Goal: Use online tool/utility: Utilize a website feature to perform a specific function

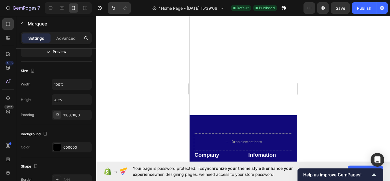
scroll to position [601, 0]
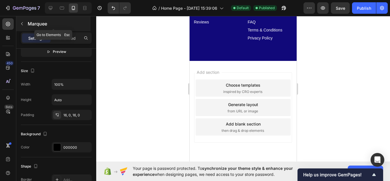
click at [24, 23] on button "button" at bounding box center [21, 23] width 9 height 9
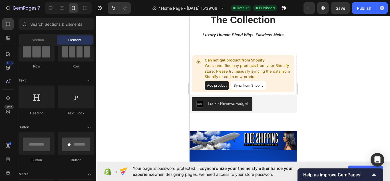
scroll to position [432, 0]
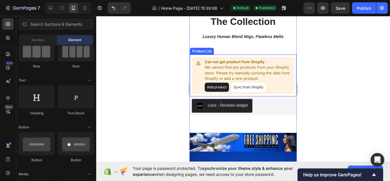
click at [237, 87] on button "Sync from Shopify" at bounding box center [248, 87] width 35 height 9
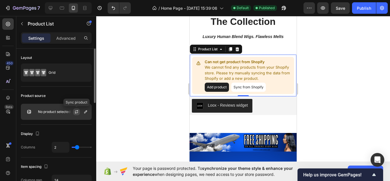
click at [78, 109] on button "button" at bounding box center [76, 111] width 7 height 7
click at [87, 111] on icon "button" at bounding box center [85, 111] width 3 height 3
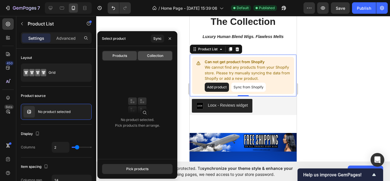
click at [159, 53] on span "Collection" at bounding box center [155, 55] width 16 height 5
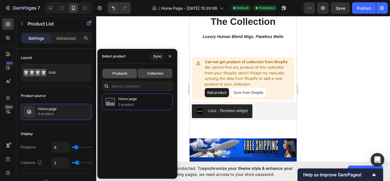
click at [123, 75] on span "Products" at bounding box center [119, 73] width 15 height 5
click at [157, 69] on div "Collection" at bounding box center [155, 73] width 34 height 9
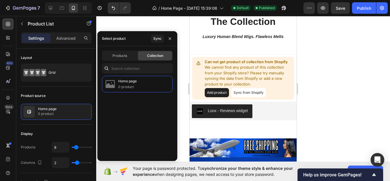
type input "8"
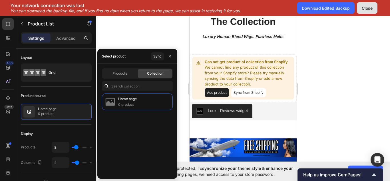
click at [371, 6] on div "Close" at bounding box center [367, 8] width 11 height 6
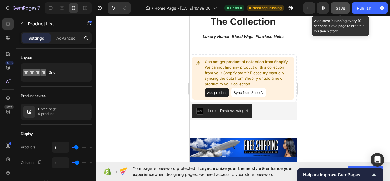
click at [343, 11] on button "Save" at bounding box center [340, 7] width 19 height 11
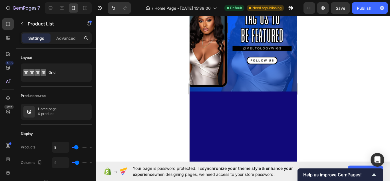
scroll to position [436, 0]
